Goal: Task Accomplishment & Management: Manage account settings

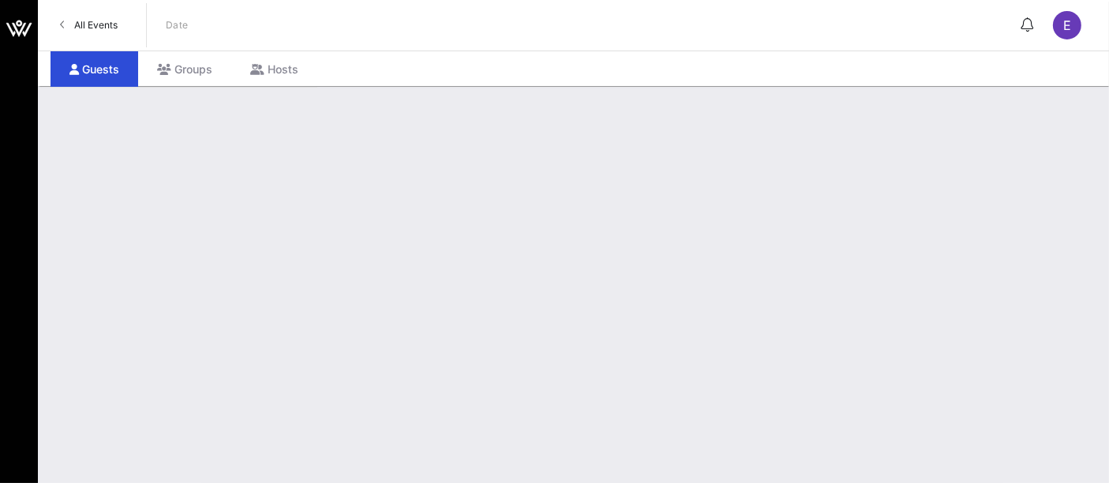
click at [92, 22] on span "All Events" at bounding box center [95, 25] width 43 height 12
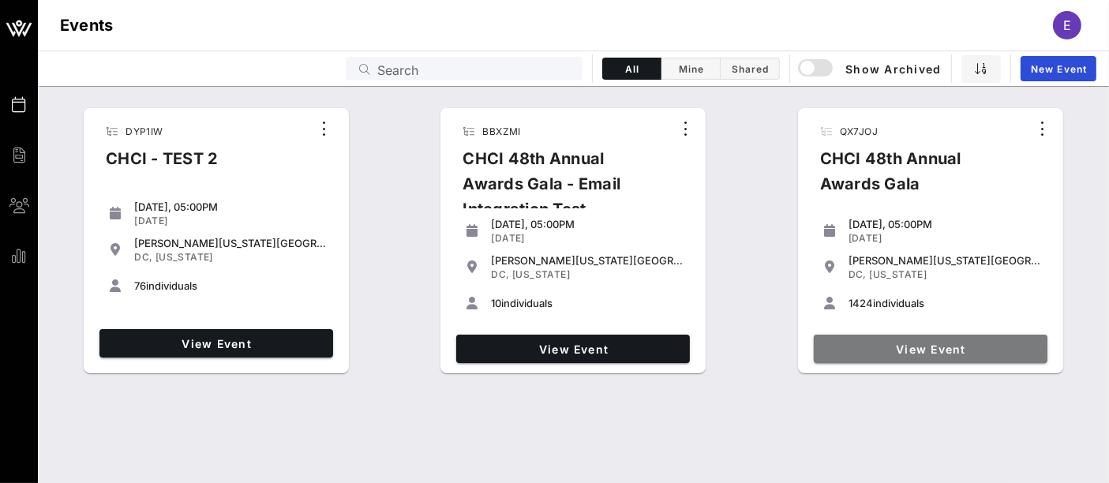
click at [931, 347] on span "View Event" at bounding box center [930, 349] width 221 height 13
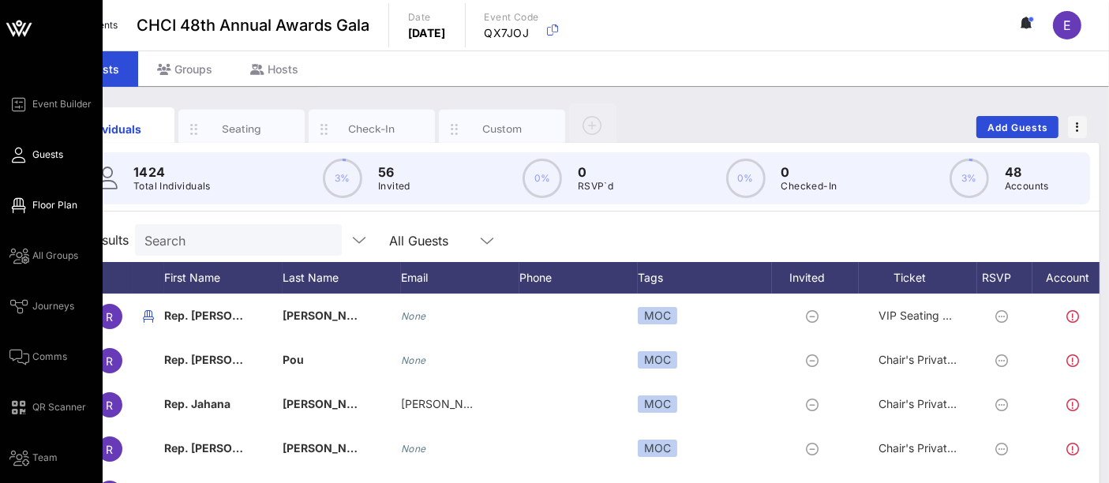
click at [23, 207] on icon at bounding box center [19, 205] width 20 height 2
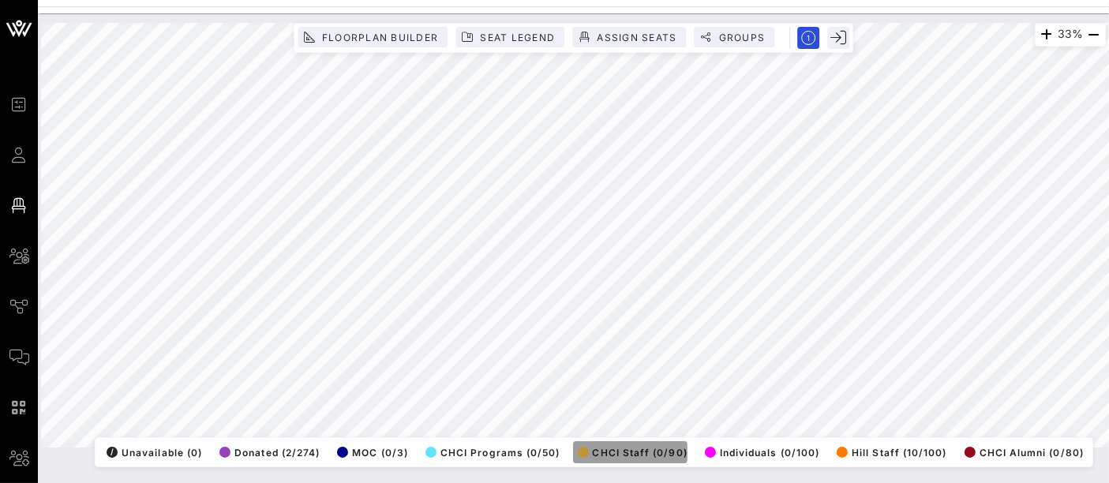
click at [642, 447] on span "CHCI Staff (0/90)" at bounding box center [633, 453] width 110 height 12
